Goal: Book appointment/travel/reservation

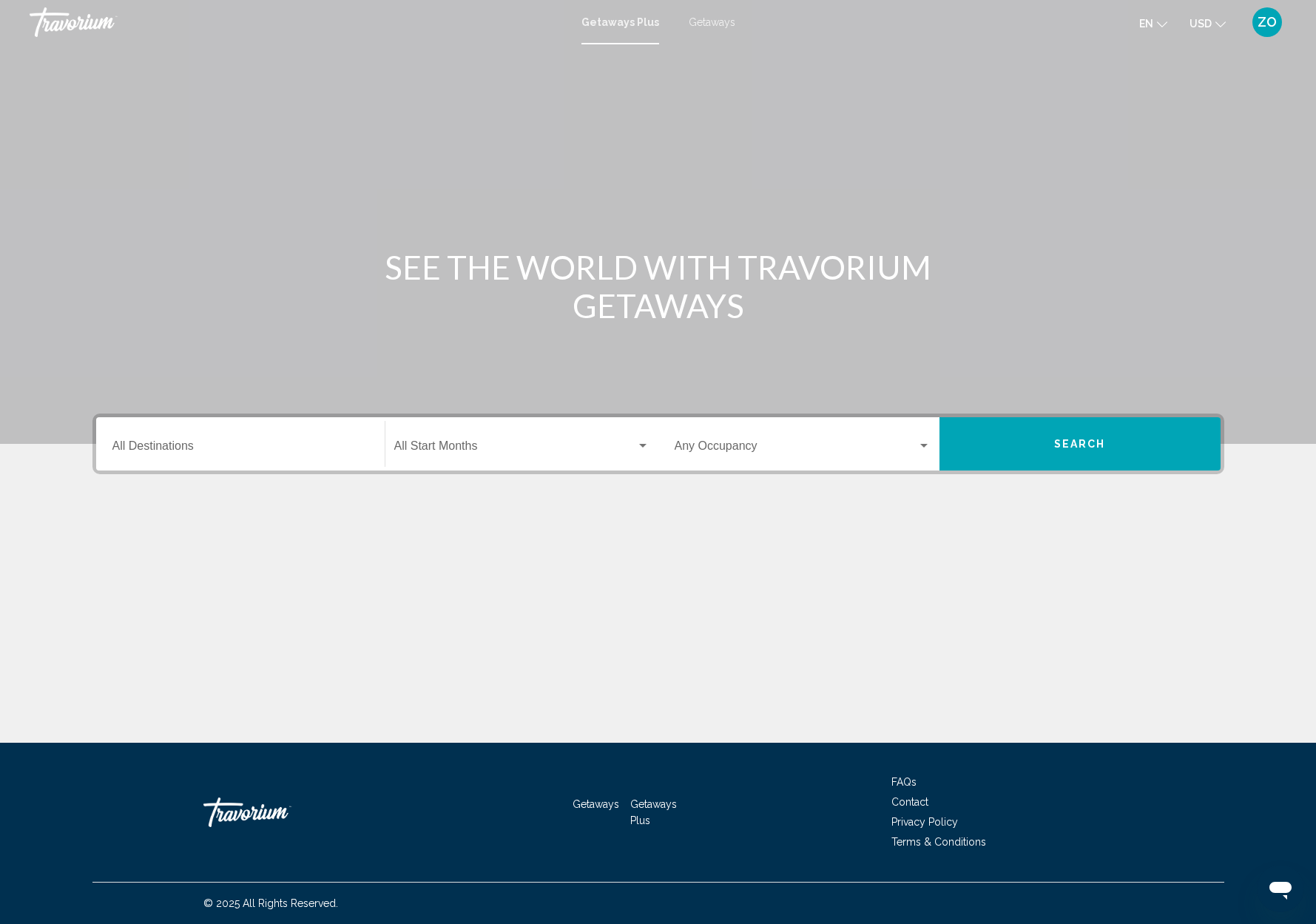
click at [705, 21] on span "Getaways" at bounding box center [712, 22] width 47 height 12
click at [221, 445] on input "Destination All Destinations" at bounding box center [240, 449] width 256 height 13
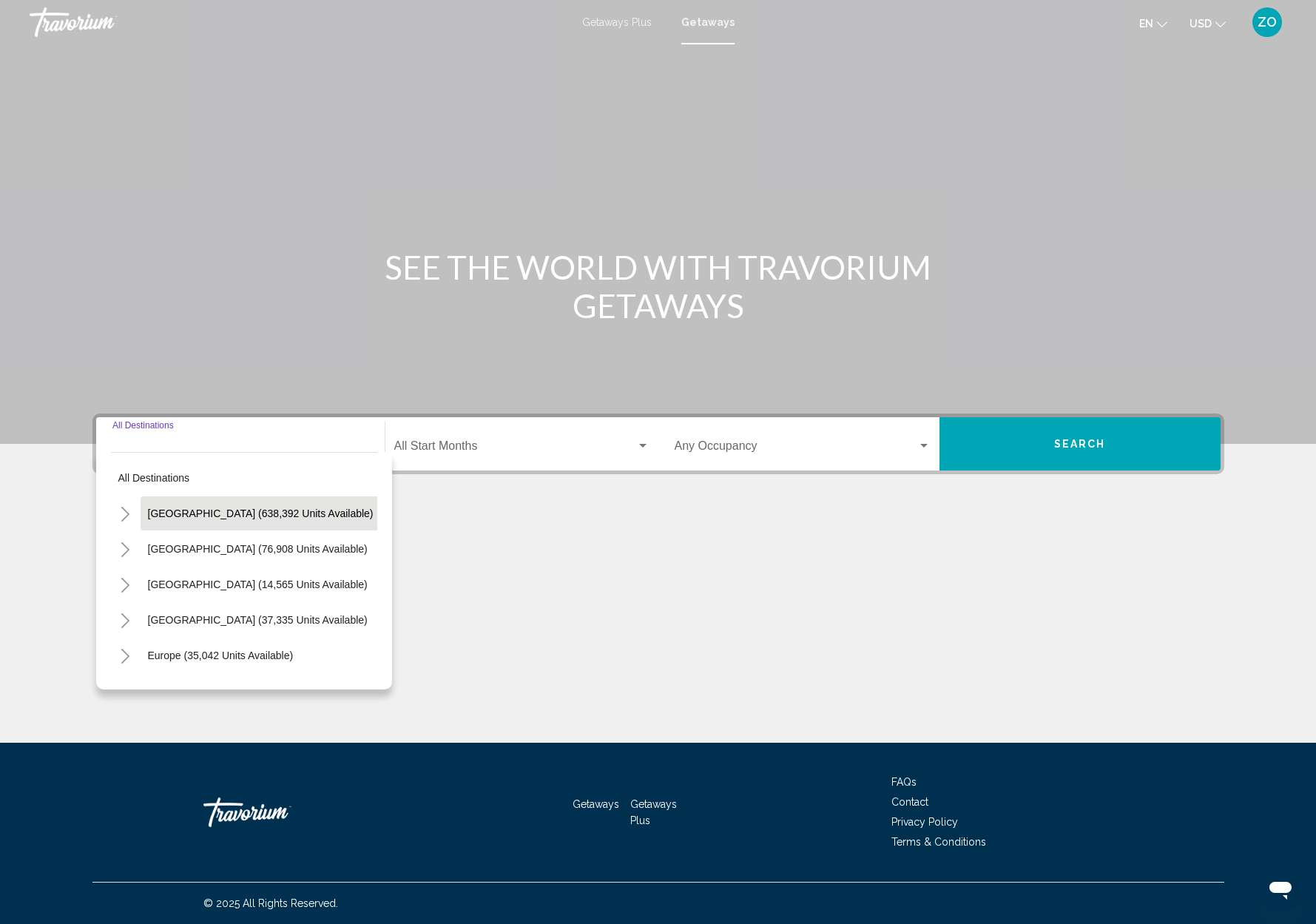
click at [217, 510] on span "[GEOGRAPHIC_DATA] (638,392 units available)" at bounding box center [260, 513] width 225 height 12
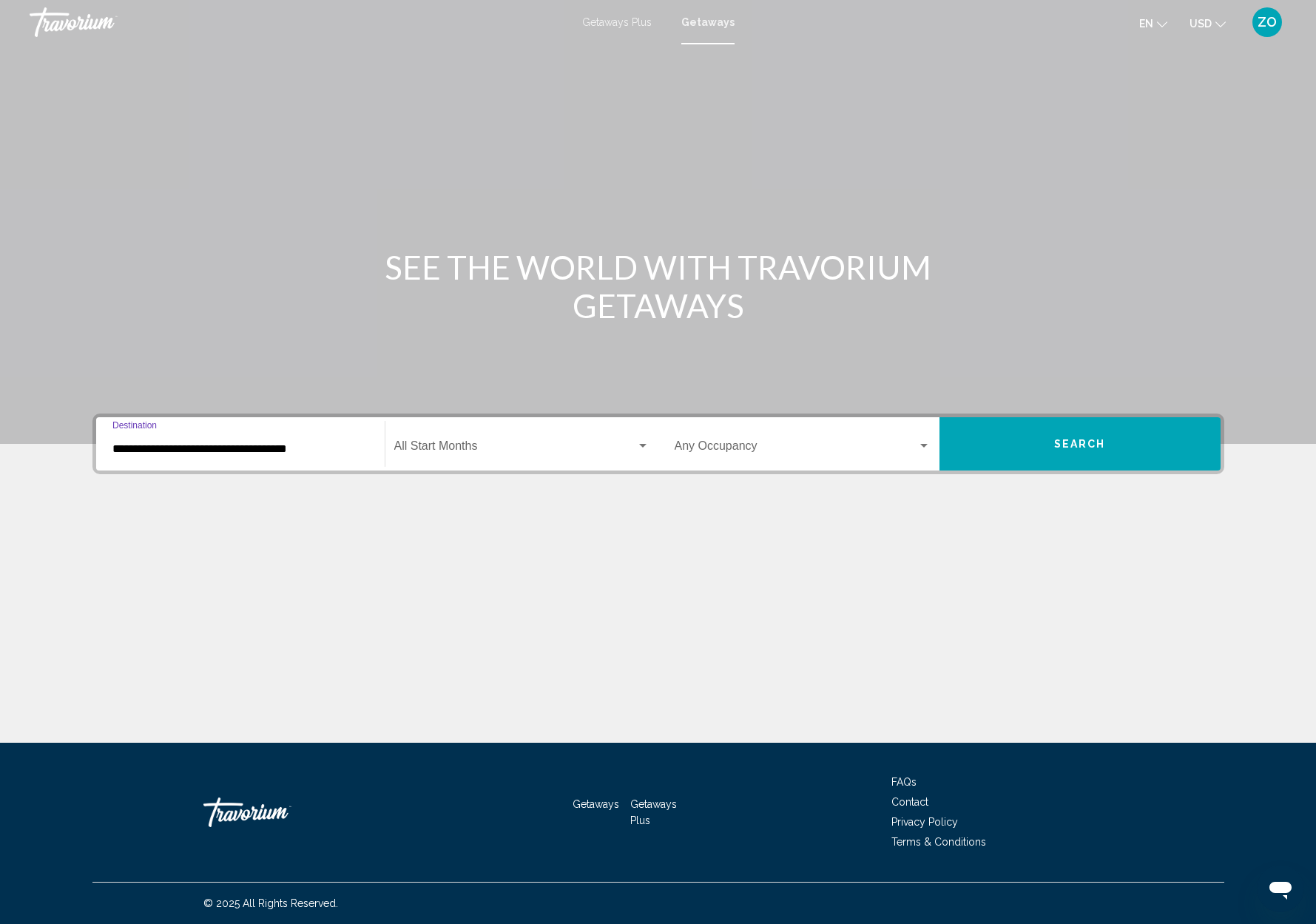
click at [148, 449] on input "**********" at bounding box center [240, 449] width 256 height 13
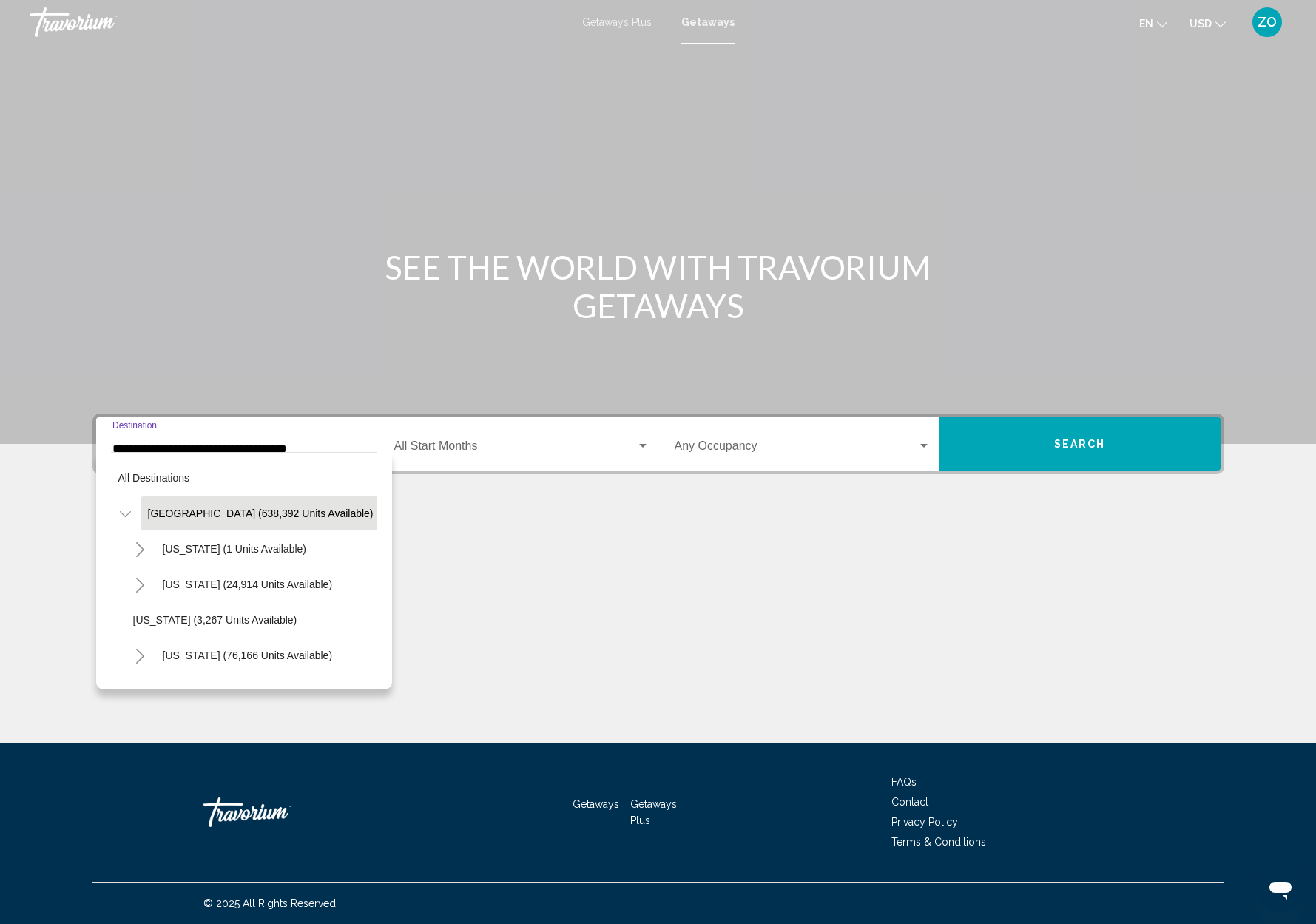
click at [125, 518] on icon "Toggle United States (638,392 units available)" at bounding box center [126, 514] width 11 height 15
click at [125, 518] on icon "Toggle United States (638,392 units available)" at bounding box center [125, 514] width 8 height 15
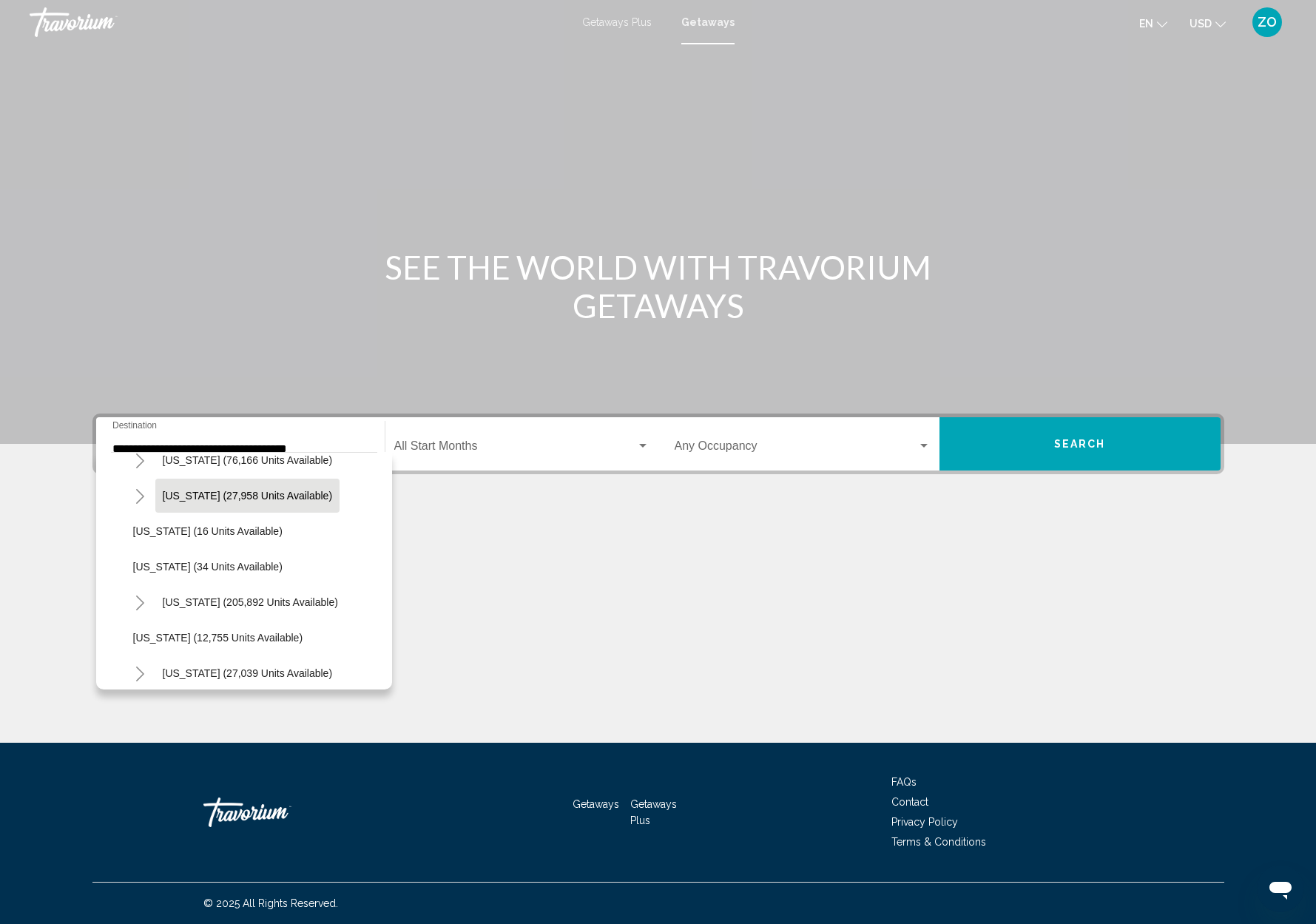
scroll to position [218, 0]
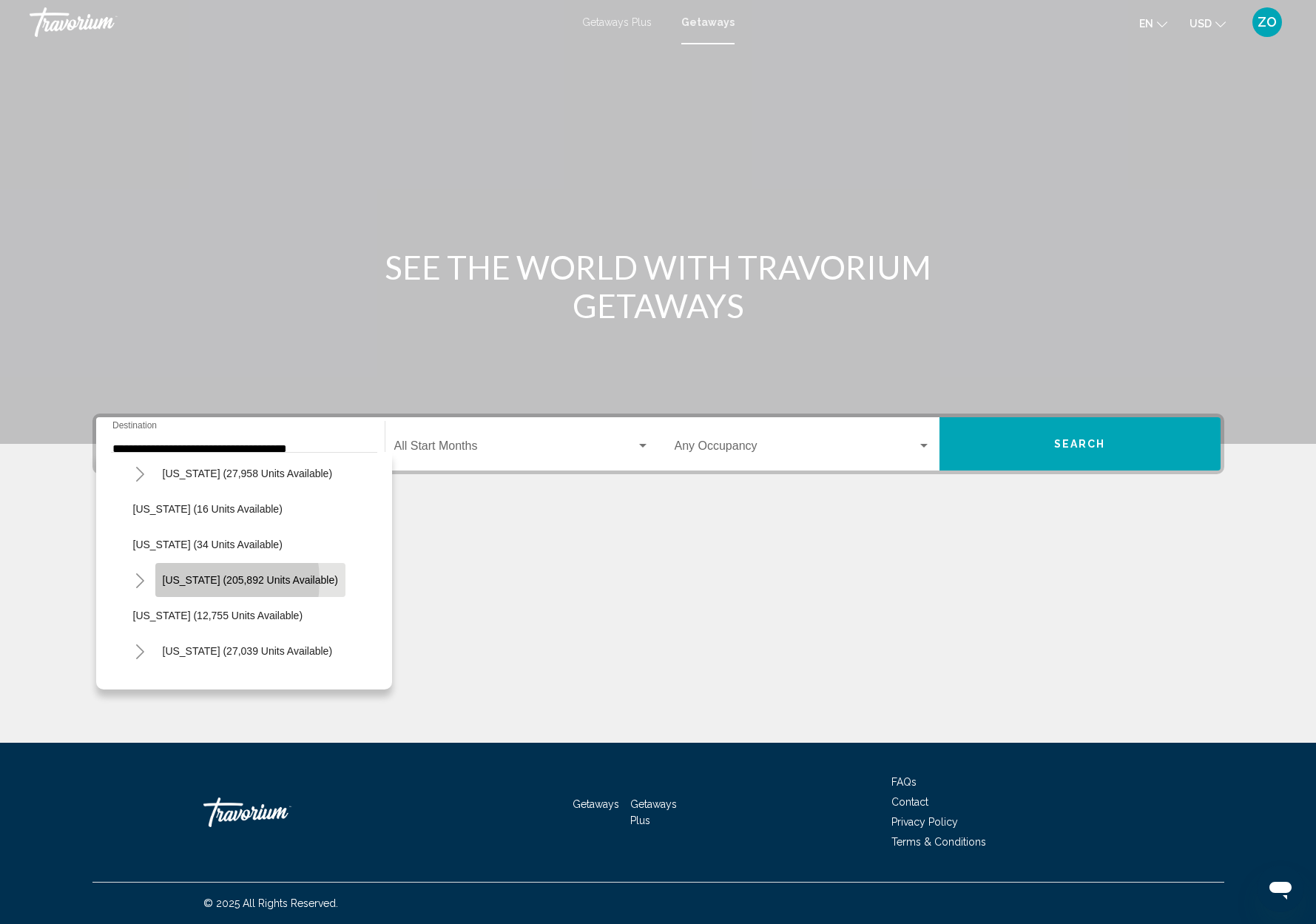
click at [191, 581] on span "[US_STATE] (205,892 units available)" at bounding box center [251, 580] width 176 height 12
type input "**********"
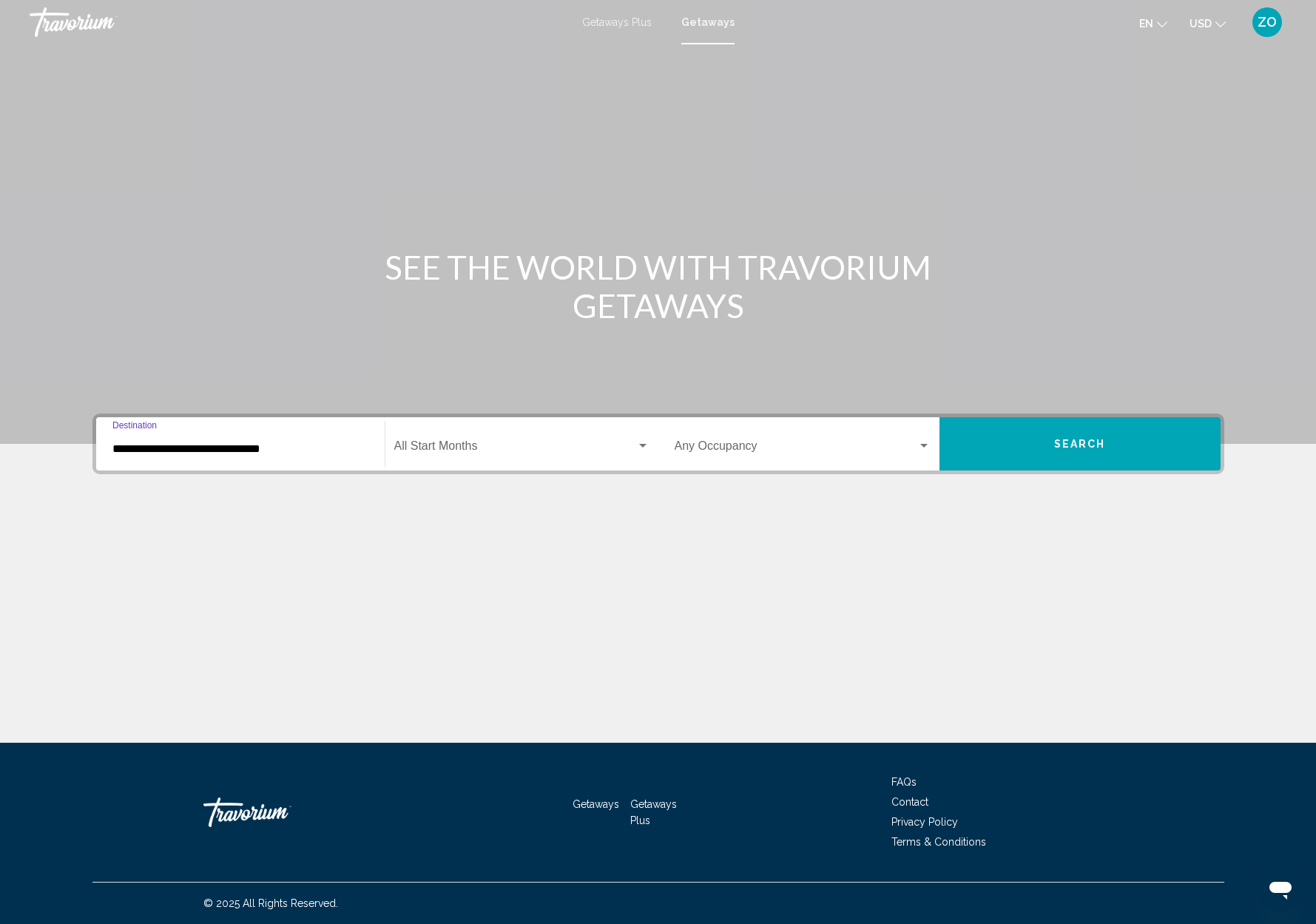
click at [641, 445] on div "Search widget" at bounding box center [642, 445] width 7 height 4
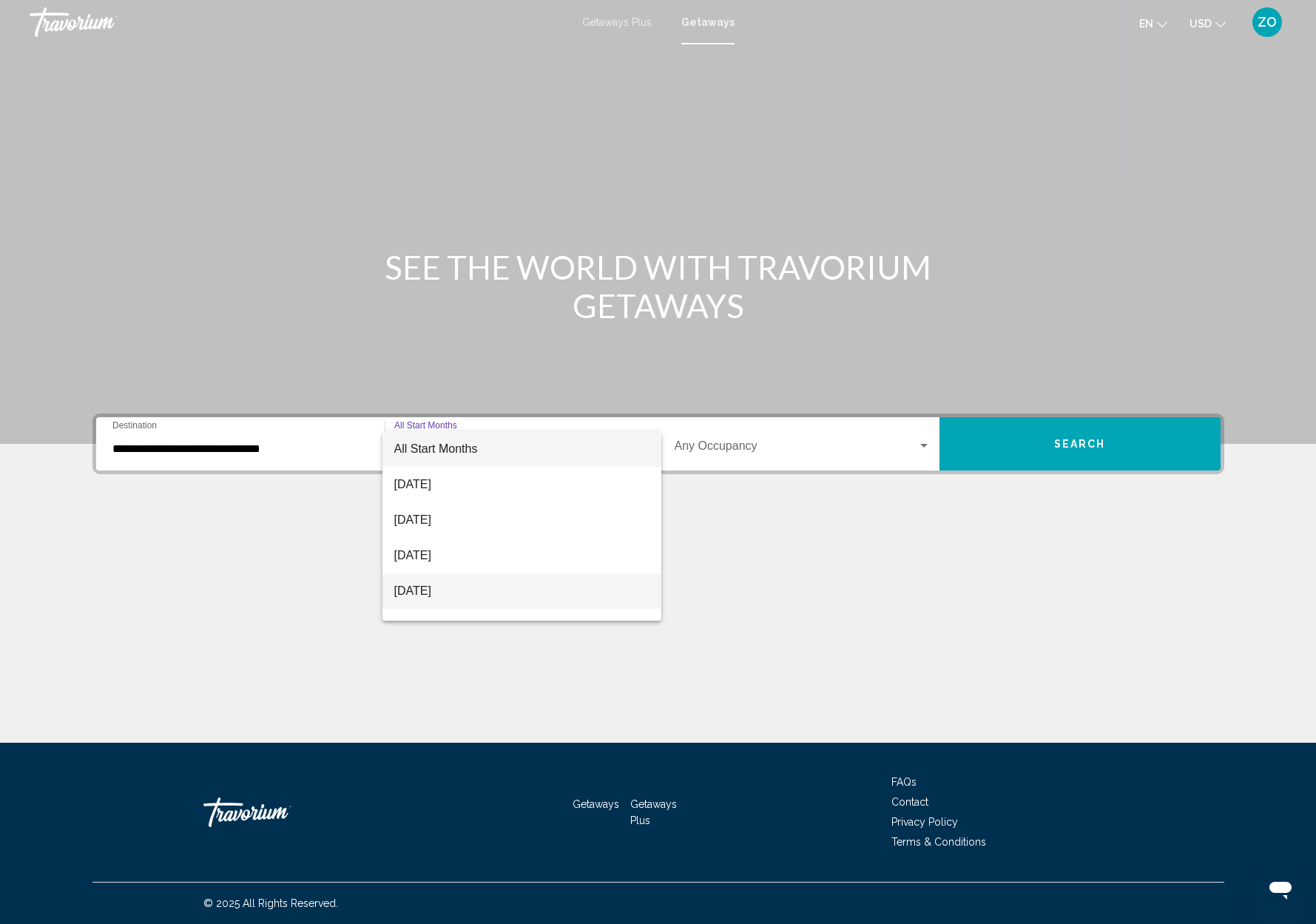
click at [428, 596] on span "[DATE]" at bounding box center [522, 591] width 255 height 36
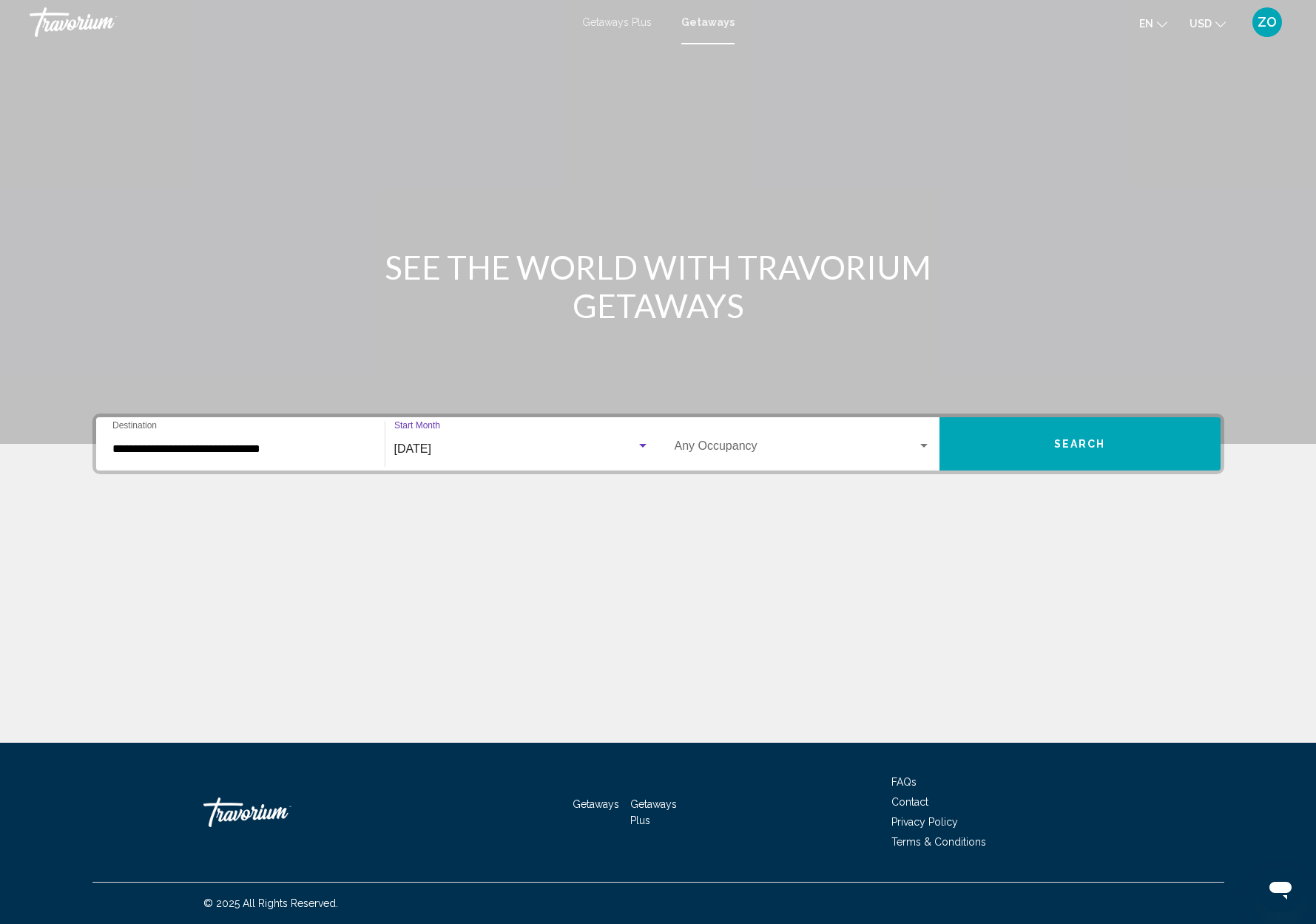
click at [924, 447] on div "Search widget" at bounding box center [924, 445] width 7 height 4
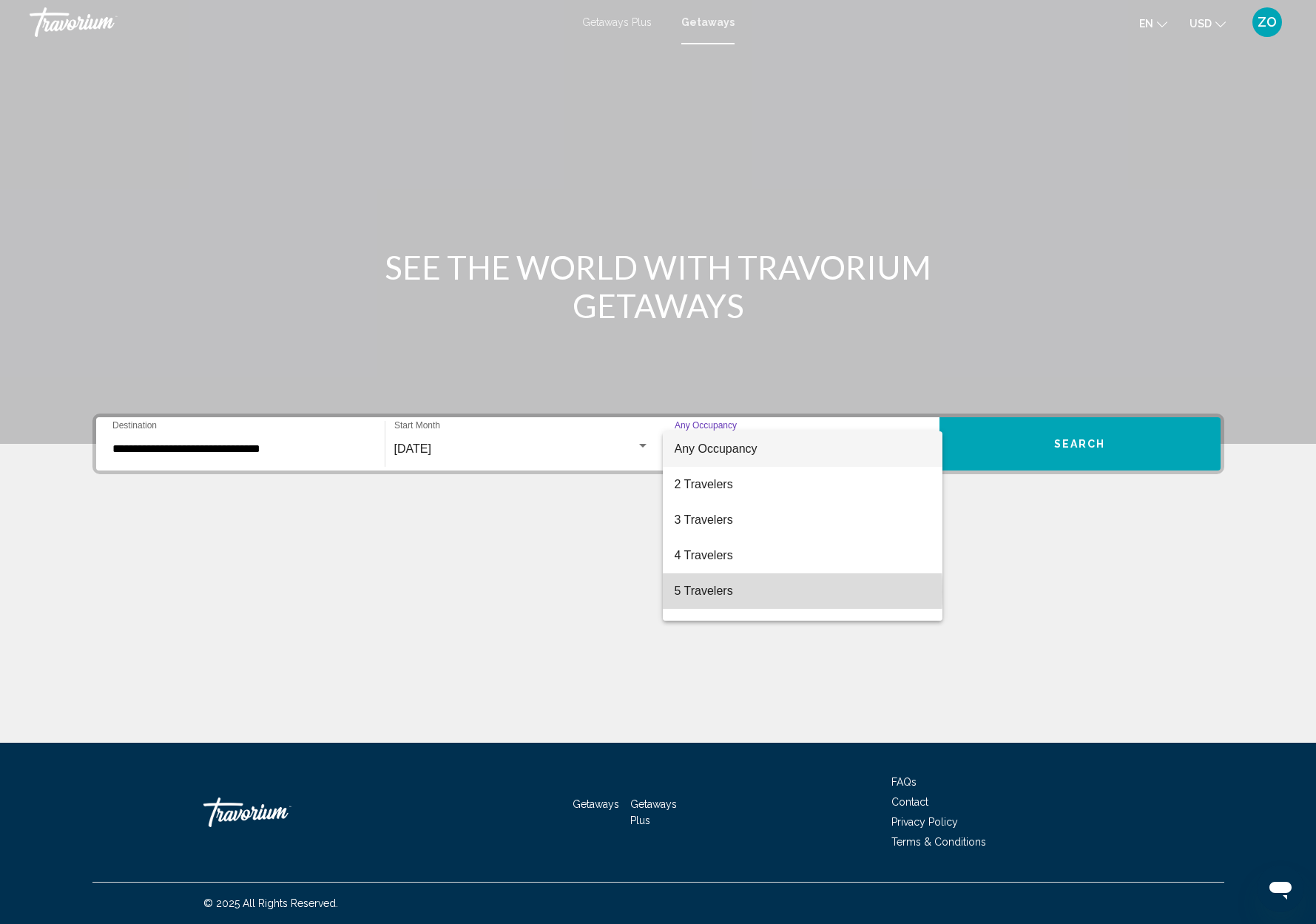
click at [704, 592] on span "5 Travelers" at bounding box center [803, 591] width 256 height 36
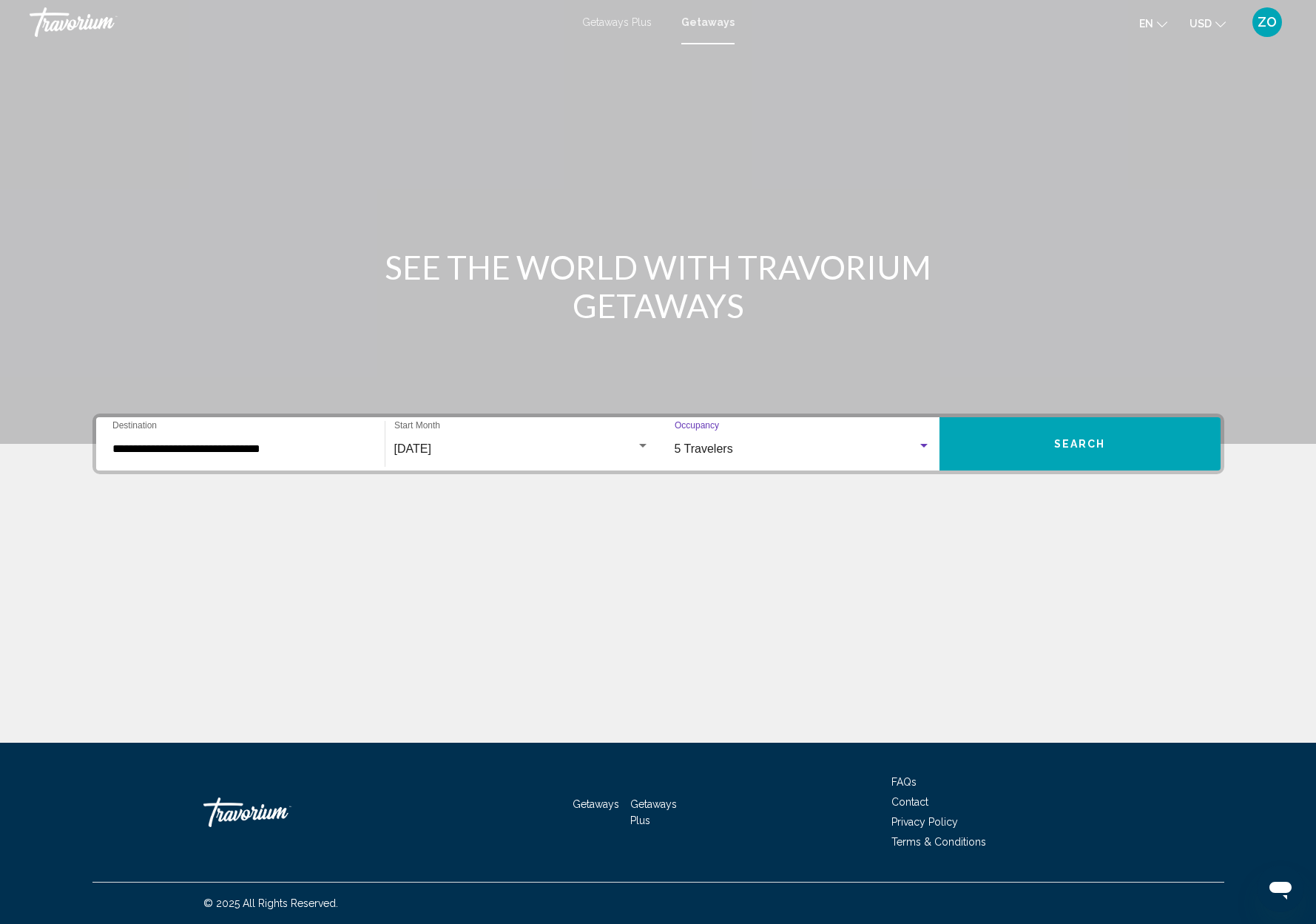
click at [1066, 447] on span "Search" at bounding box center [1080, 445] width 51 height 12
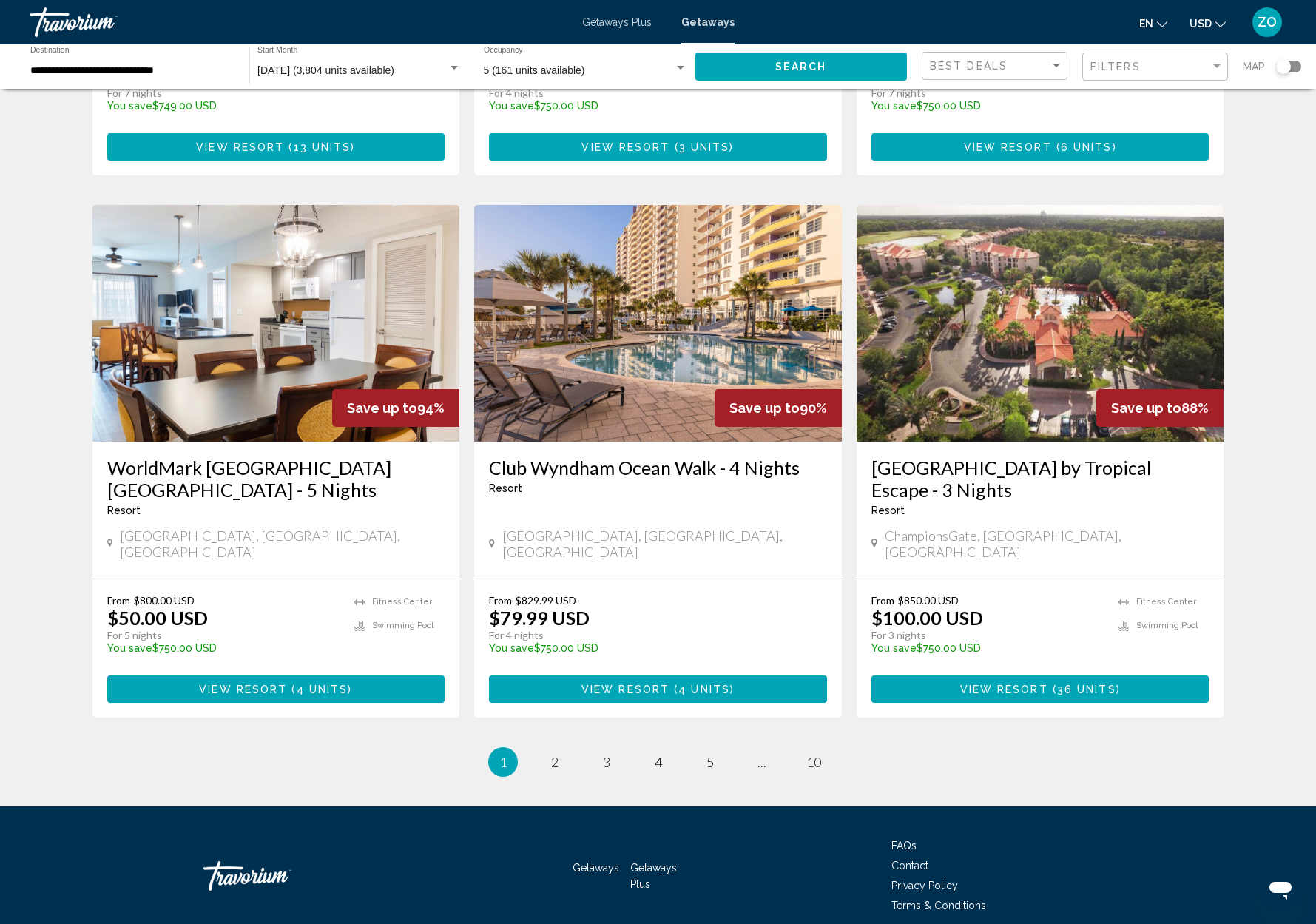
scroll to position [1533, 0]
